Goal: Information Seeking & Learning: Learn about a topic

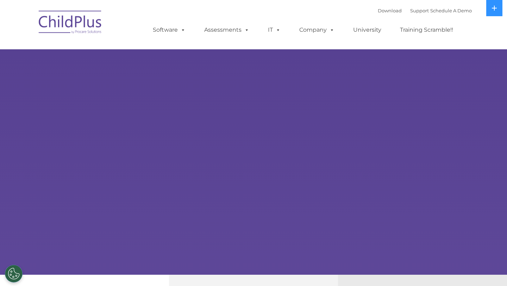
select select "MEDIUM"
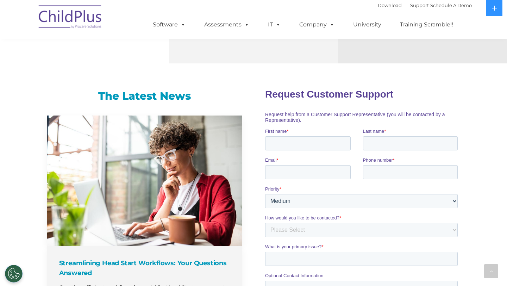
scroll to position [403, 0]
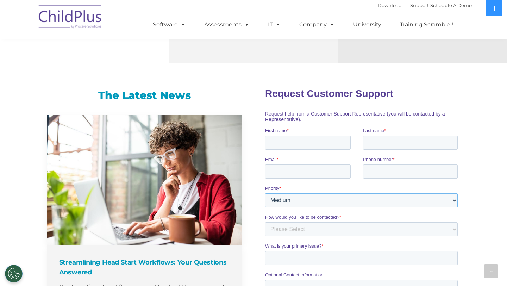
click at [290, 204] on select "Please Select Low Medium High" at bounding box center [361, 200] width 193 height 14
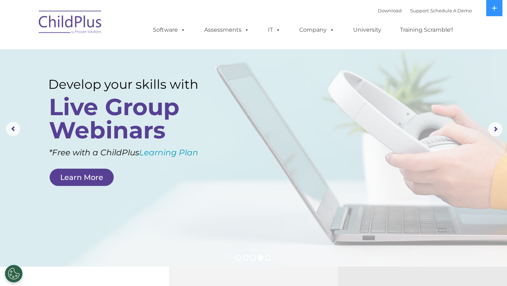
scroll to position [0, 0]
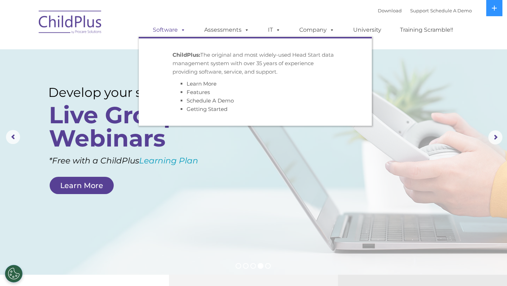
click at [174, 30] on link "Software" at bounding box center [169, 30] width 47 height 14
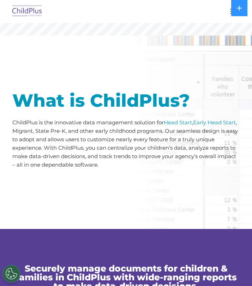
scroll to position [172, 0]
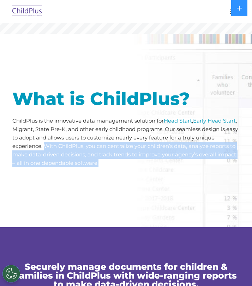
drag, startPoint x: 45, startPoint y: 146, endPoint x: 140, endPoint y: 168, distance: 96.7
click at [140, 168] on div "What is ChildPlus? ChildPlus is the innovative data management solution for Hea…" at bounding box center [125, 130] width 227 height 169
copy div "With ChildPlus, you can centralize your children’s data, analyze reports to mak…"
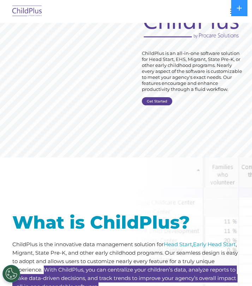
scroll to position [0, 0]
